Goal: Task Accomplishment & Management: Manage account settings

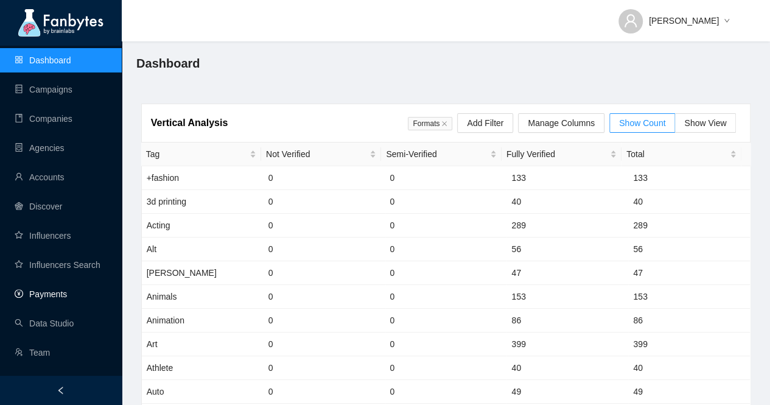
click at [67, 294] on link "Payments" at bounding box center [41, 294] width 52 height 10
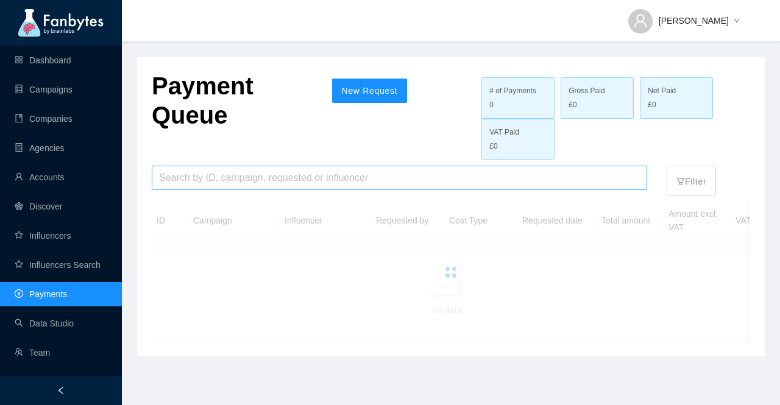
click at [238, 177] on input "search" at bounding box center [399, 177] width 481 height 23
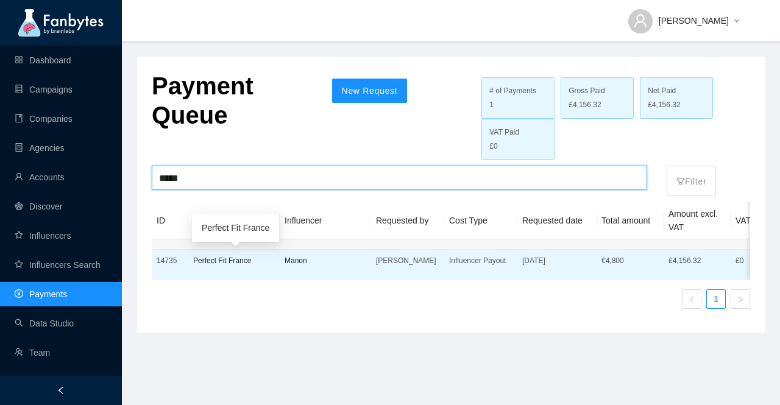
click at [227, 261] on p "Perfect Fit France" at bounding box center [234, 261] width 82 height 12
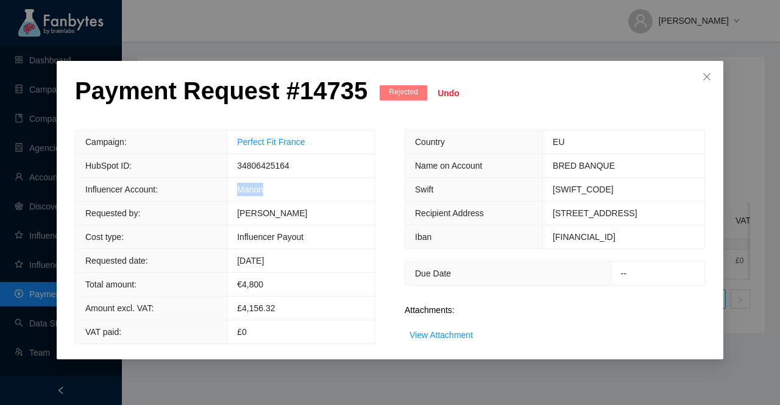
drag, startPoint x: 277, startPoint y: 194, endPoint x: 231, endPoint y: 194, distance: 45.1
click at [231, 194] on td "Manon" at bounding box center [300, 190] width 147 height 24
copy link "Manon"
click at [710, 77] on icon "close" at bounding box center [707, 77] width 10 height 10
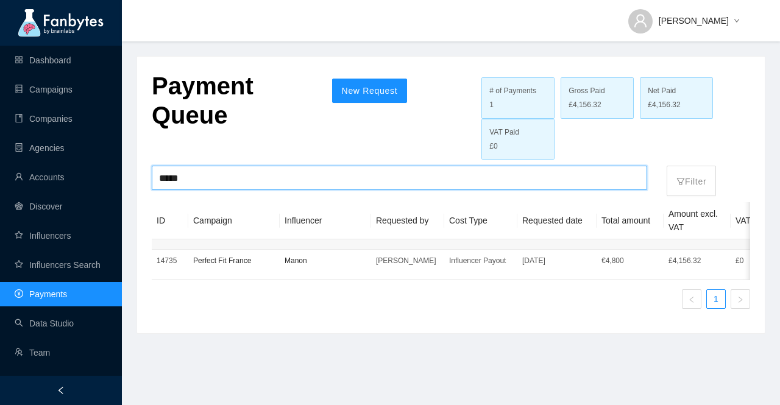
drag, startPoint x: 216, startPoint y: 177, endPoint x: 130, endPoint y: 178, distance: 85.3
click at [130, 178] on main "Payment Queue New Request # of Payments 1 Gross Paid £4,156.32 Net Paid £4,156.…" at bounding box center [451, 202] width 658 height 405
paste input "search"
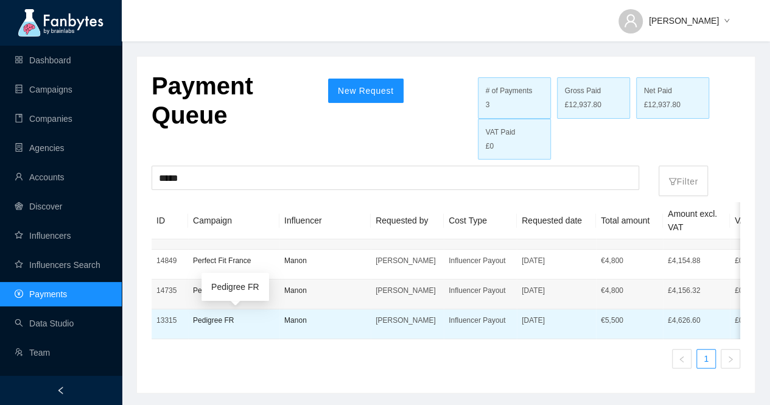
click at [214, 322] on p "Pedigree FR" at bounding box center [234, 320] width 82 height 12
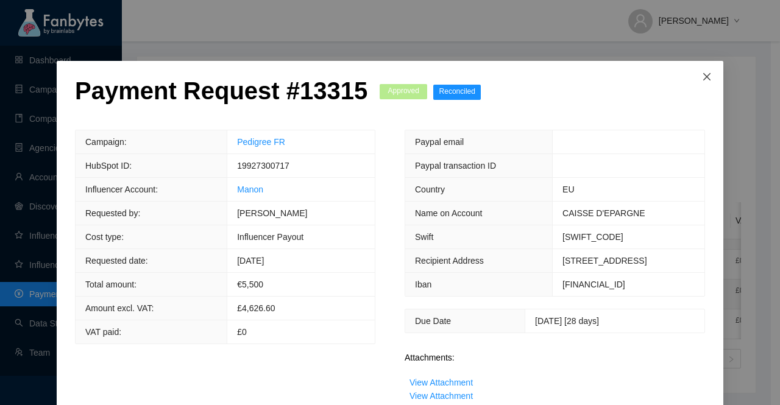
click at [703, 77] on icon "close" at bounding box center [706, 76] width 7 height 7
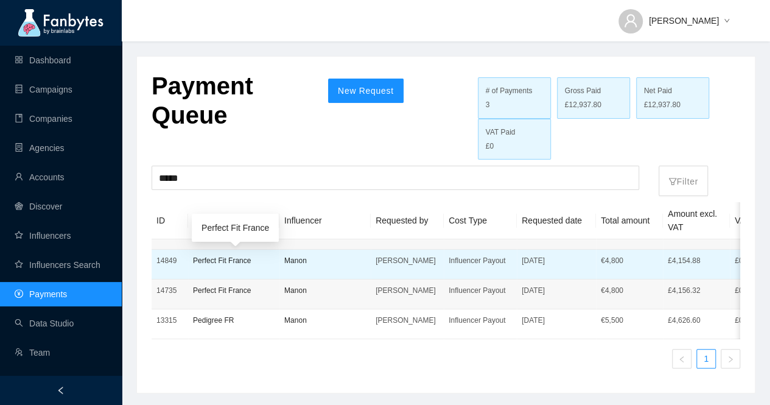
click at [218, 263] on p "Perfect Fit France" at bounding box center [234, 261] width 82 height 12
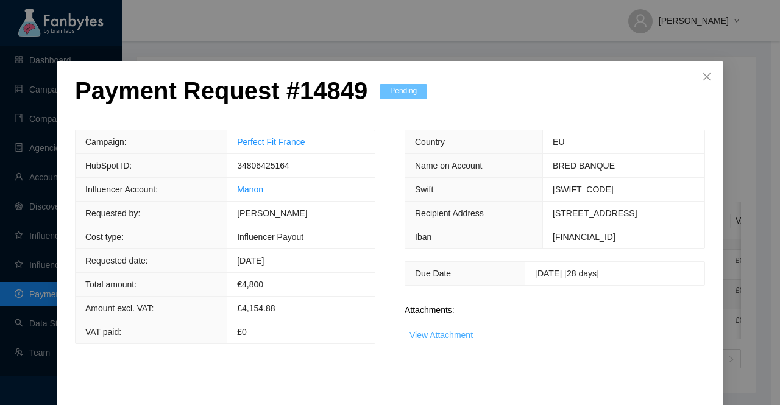
click at [437, 330] on link "View Attachment" at bounding box center [440, 335] width 63 height 10
click at [437, 333] on link "View Attachment" at bounding box center [440, 335] width 63 height 10
click at [703, 78] on icon "close" at bounding box center [707, 77] width 10 height 10
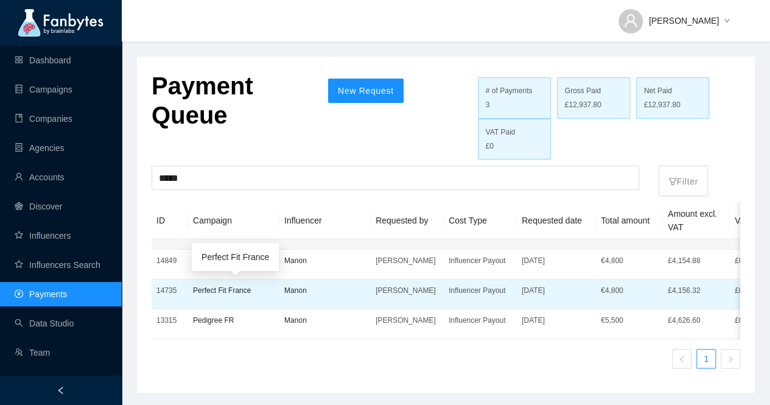
click at [232, 293] on p "Perfect Fit France" at bounding box center [234, 290] width 82 height 12
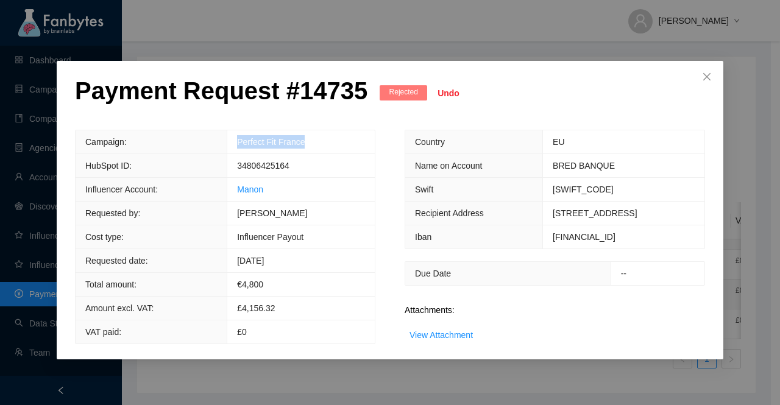
drag, startPoint x: 307, startPoint y: 139, endPoint x: 223, endPoint y: 140, distance: 84.1
click at [223, 140] on tr "Campaign: Perfect Fit France" at bounding box center [225, 142] width 299 height 24
copy tr "Perfect Fit France"
click at [707, 76] on icon "close" at bounding box center [707, 77] width 10 height 10
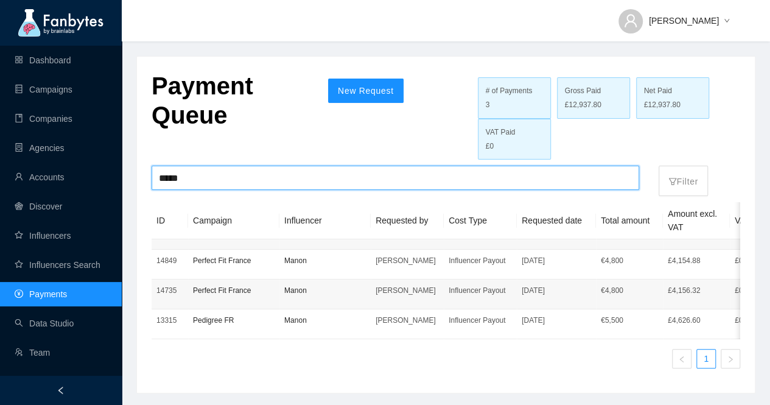
drag, startPoint x: 205, startPoint y: 186, endPoint x: 124, endPoint y: 168, distance: 82.3
click at [124, 168] on main "Payment Queue New Request # of Payments 3 Gross Paid £12,937.80 Net Paid £12,93…" at bounding box center [446, 204] width 649 height 408
paste input "**********"
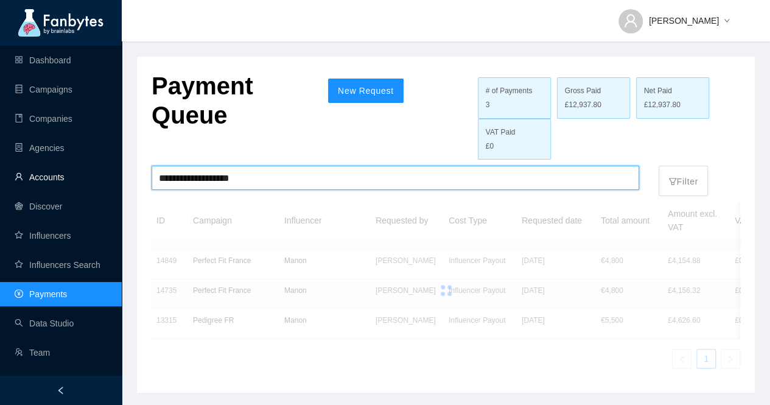
drag, startPoint x: 179, startPoint y: 177, endPoint x: 75, endPoint y: 181, distance: 104.2
click at [75, 181] on section "**********" at bounding box center [385, 204] width 770 height 408
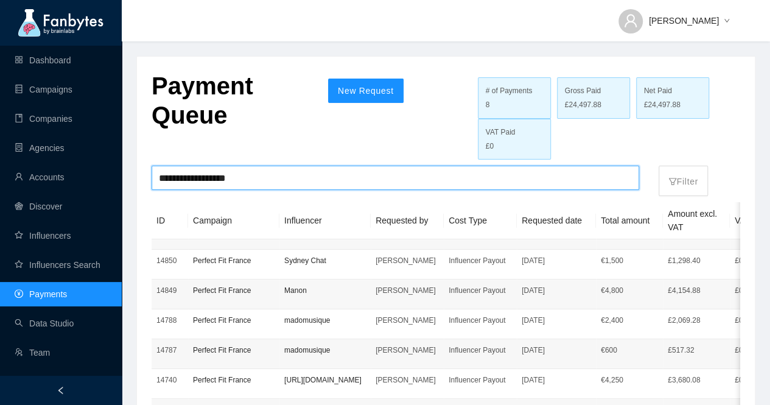
type input "**********"
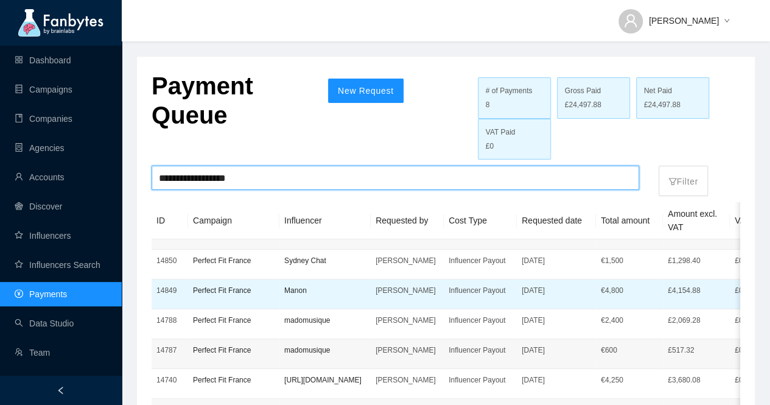
click at [239, 287] on p "Perfect Fit France" at bounding box center [234, 290] width 82 height 12
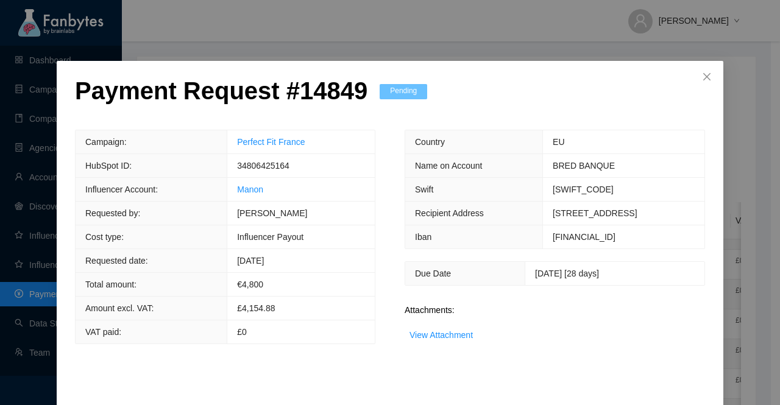
scroll to position [48, 0]
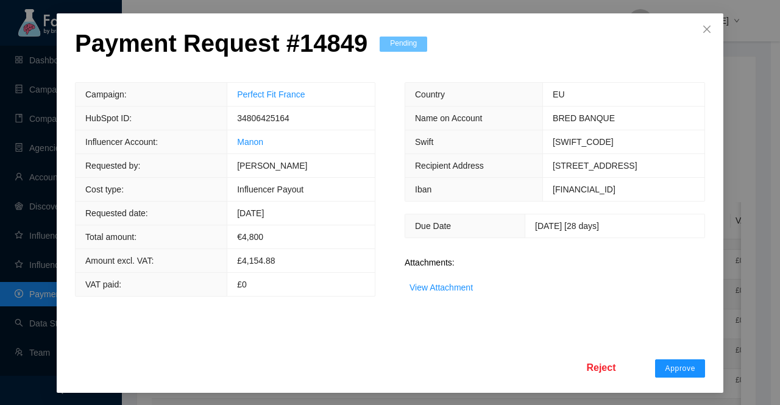
click at [604, 368] on span "Reject" at bounding box center [600, 367] width 29 height 15
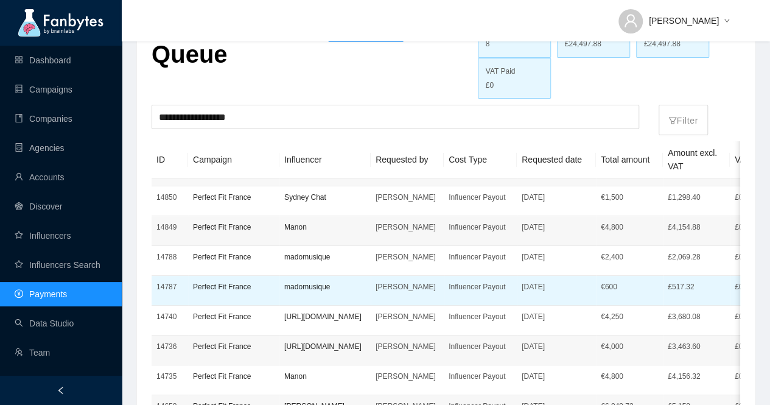
scroll to position [122, 0]
